Goal: Task Accomplishment & Management: Manage account settings

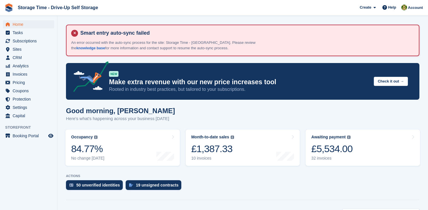
scroll to position [187, 0]
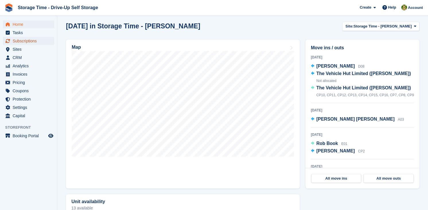
click at [30, 42] on span "Subscriptions" at bounding box center [30, 41] width 34 height 8
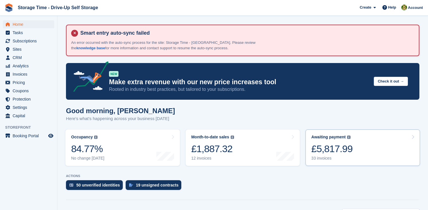
click at [360, 149] on link "Awaiting payment The total outstanding balance on all open invoices. £5,817.99 …" at bounding box center [363, 148] width 115 height 36
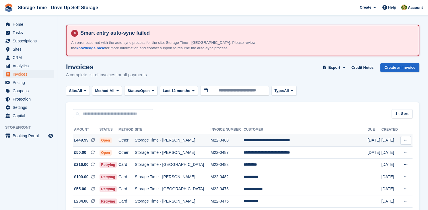
click at [288, 138] on td "**********" at bounding box center [306, 141] width 124 height 12
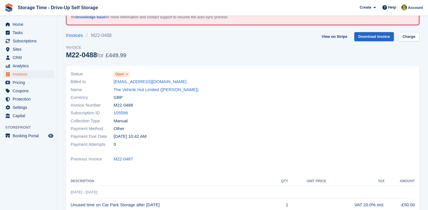
scroll to position [1, 0]
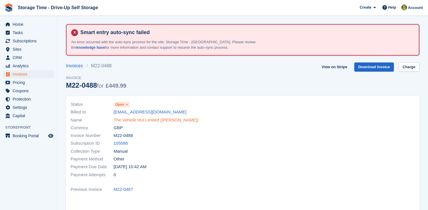
click at [139, 120] on link "The Vehicle Hut Limited (Tanvir)" at bounding box center [156, 120] width 85 height 7
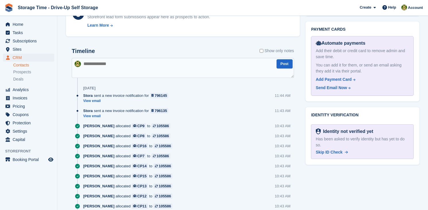
scroll to position [387, 0]
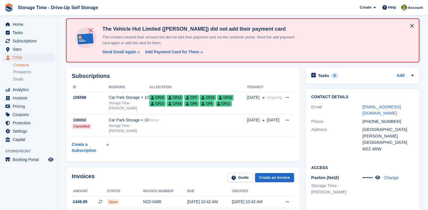
scroll to position [330, 0]
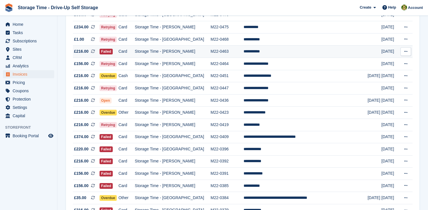
scroll to position [174, 0]
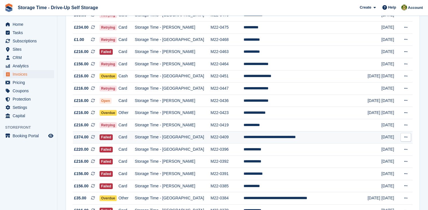
click at [217, 140] on td "M22-0409" at bounding box center [227, 137] width 33 height 12
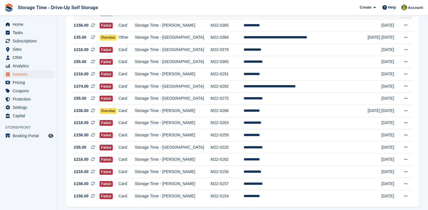
scroll to position [356, 0]
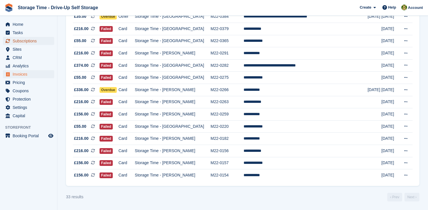
click at [43, 40] on span "Subscriptions" at bounding box center [30, 41] width 34 height 8
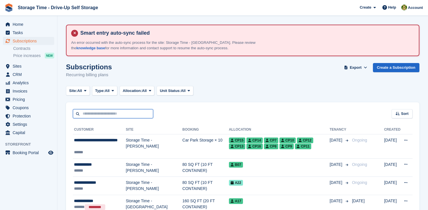
click at [133, 111] on input "text" at bounding box center [113, 113] width 80 height 9
type input "*******"
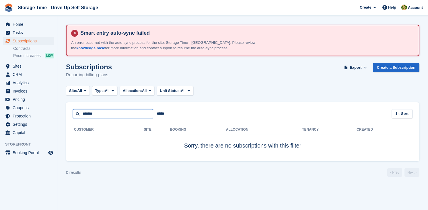
click at [132, 113] on input "*******" at bounding box center [113, 113] width 80 height 9
type input "******"
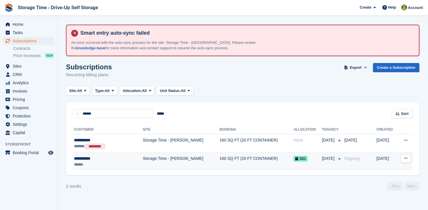
click at [179, 160] on td "Storage Time - [PERSON_NAME]" at bounding box center [181, 162] width 77 height 18
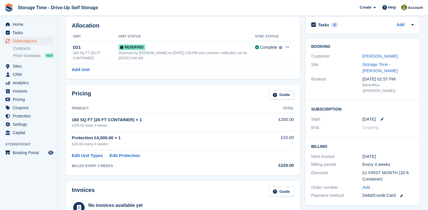
scroll to position [11, 0]
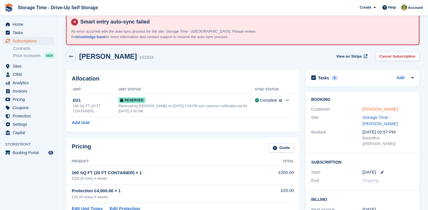
click at [371, 110] on link "[PERSON_NAME]" at bounding box center [380, 109] width 35 height 5
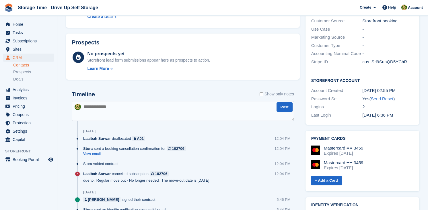
scroll to position [238, 0]
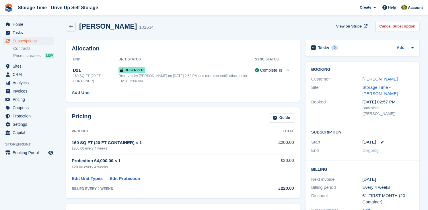
scroll to position [44, 0]
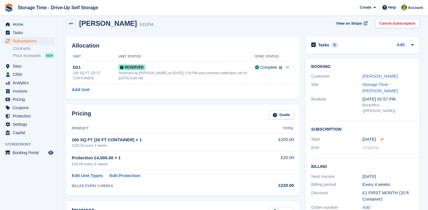
click at [381, 138] on icon at bounding box center [382, 139] width 3 height 3
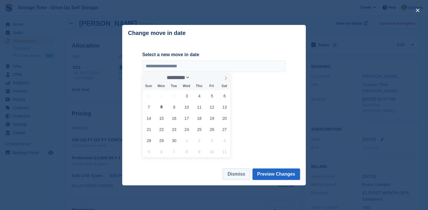
click at [230, 173] on button "Dismiss" at bounding box center [236, 174] width 27 height 11
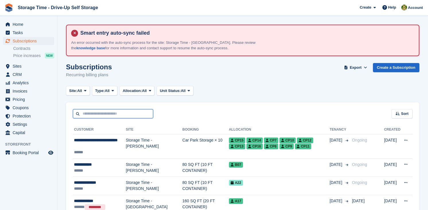
click at [98, 112] on input "text" at bounding box center [113, 113] width 80 height 9
type input "******"
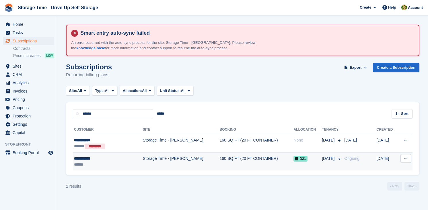
click at [171, 163] on td "Storage Time - [PERSON_NAME]" at bounding box center [181, 162] width 77 height 18
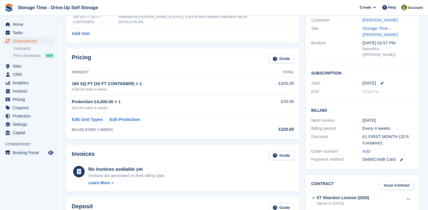
scroll to position [100, 0]
click at [381, 81] on div "[DATE]" at bounding box center [388, 84] width 51 height 7
click at [381, 82] on icon at bounding box center [382, 83] width 3 height 3
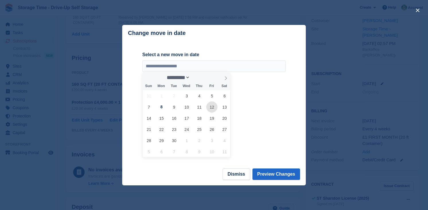
click at [210, 105] on span "12" at bounding box center [211, 107] width 11 height 11
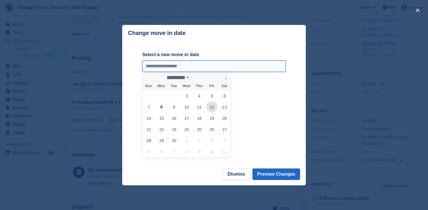
type input "**********"
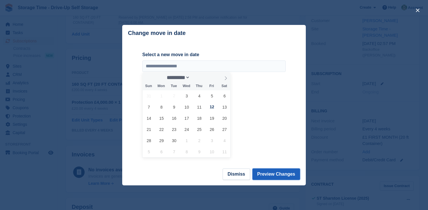
click at [270, 173] on button "Preview Changes" at bounding box center [277, 174] width 48 height 11
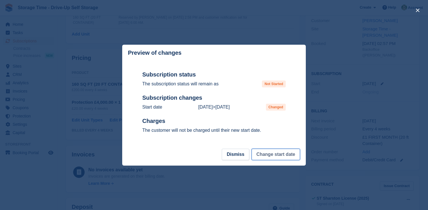
click at [273, 153] on button "Change start date" at bounding box center [276, 154] width 49 height 11
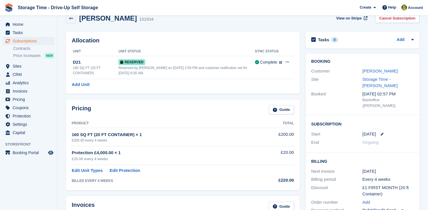
scroll to position [47, 0]
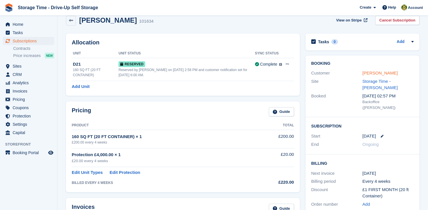
click at [371, 74] on link "[PERSON_NAME]" at bounding box center [380, 73] width 35 height 5
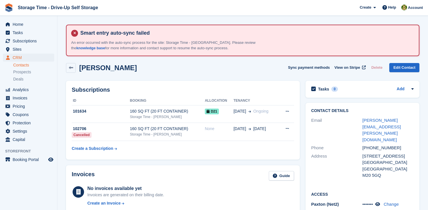
click at [374, 115] on div "Contact Details Email [PERSON_NAME][EMAIL_ADDRESS][PERSON_NAME][DOMAIN_NAME] Ph…" at bounding box center [363, 144] width 114 height 83
